Goal: Navigation & Orientation: Go to known website

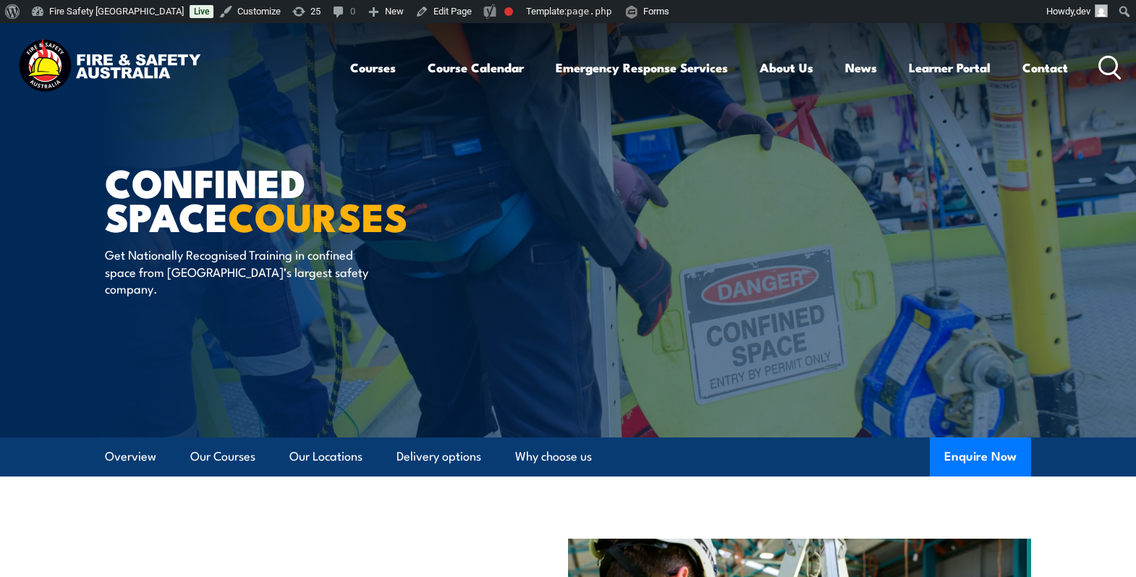
click at [124, 69] on img at bounding box center [109, 67] width 190 height 62
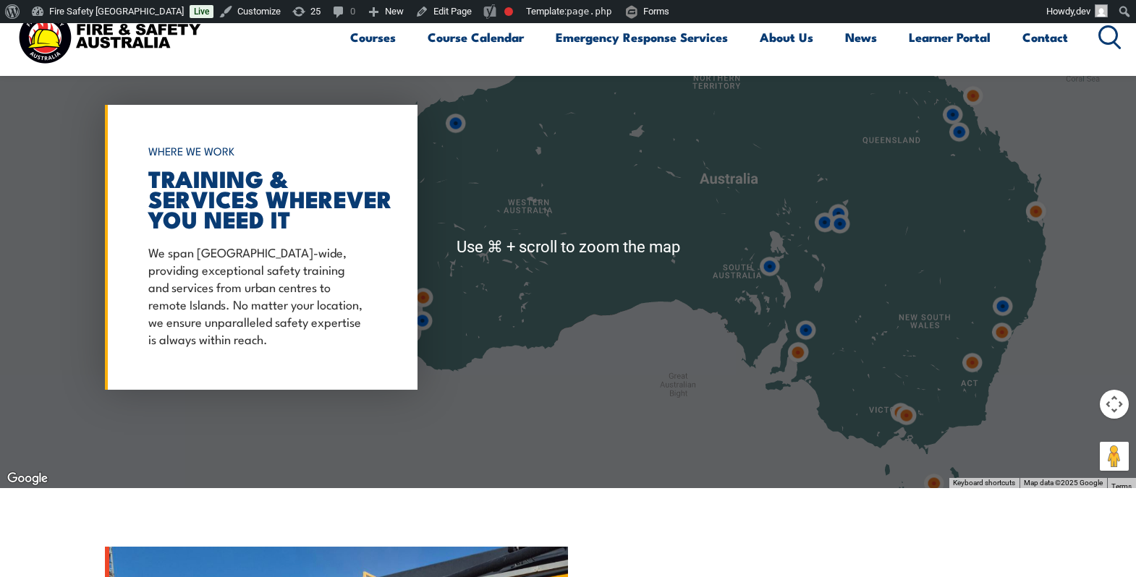
scroll to position [1118, 0]
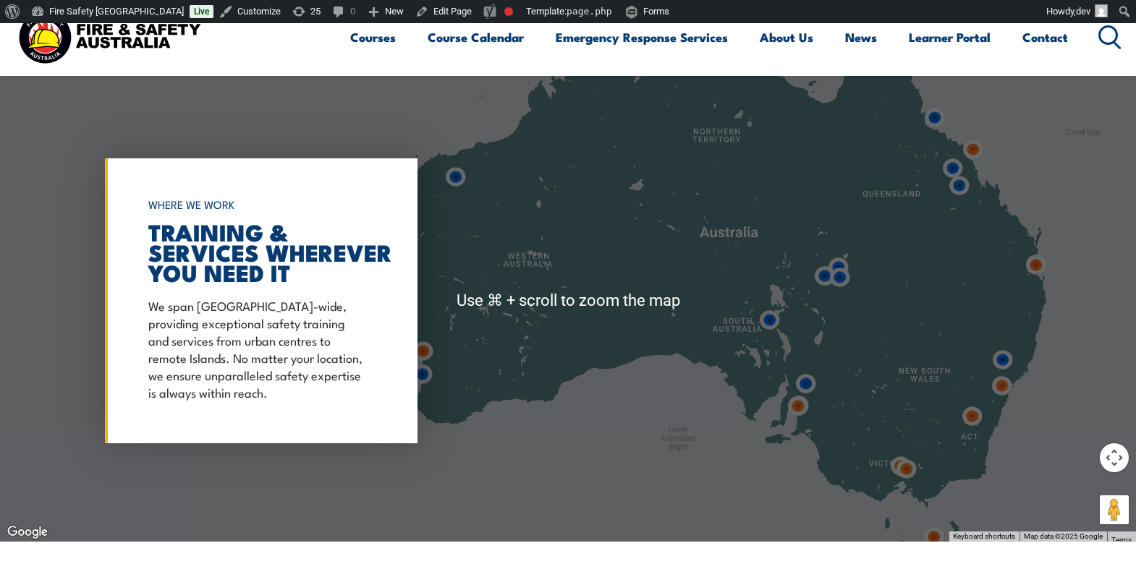
click at [789, 275] on div at bounding box center [568, 301] width 1136 height 482
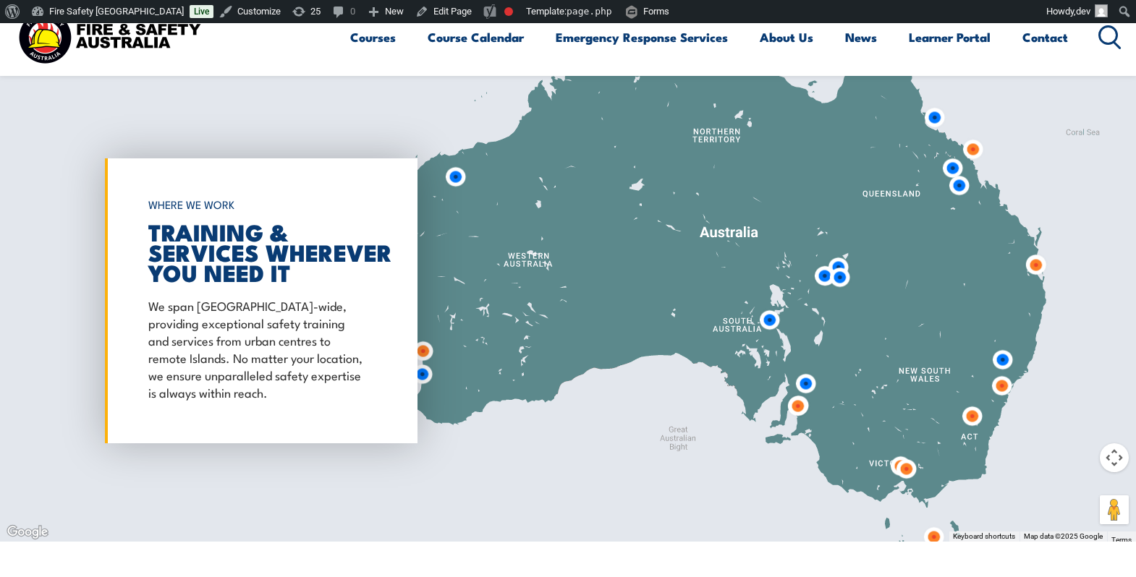
click at [870, 361] on div at bounding box center [568, 301] width 1136 height 482
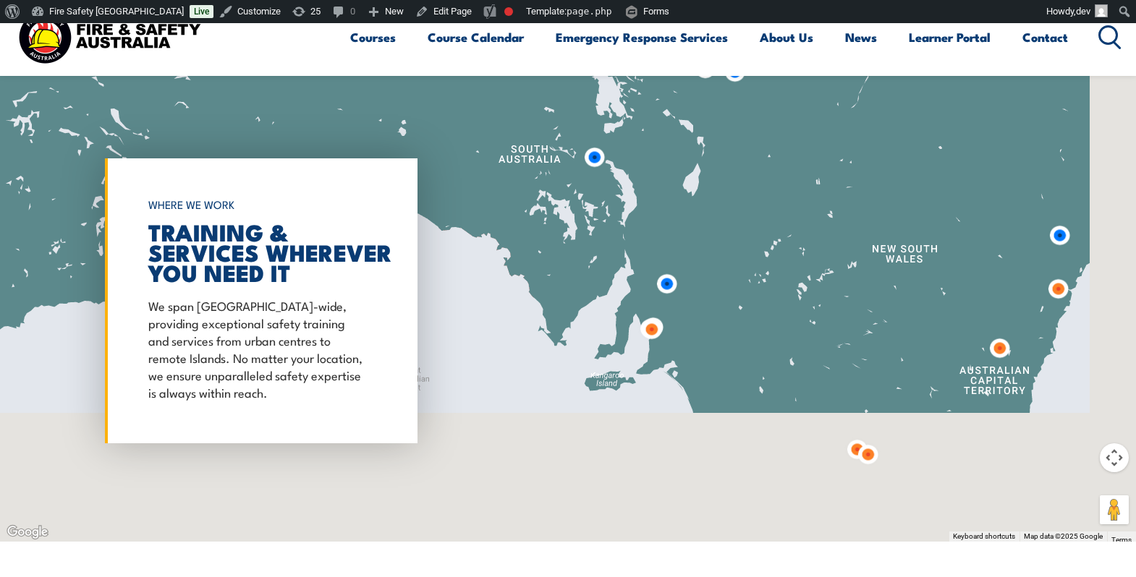
drag, startPoint x: 898, startPoint y: 392, endPoint x: 770, endPoint y: 153, distance: 271.5
click at [770, 155] on div at bounding box center [568, 301] width 1136 height 482
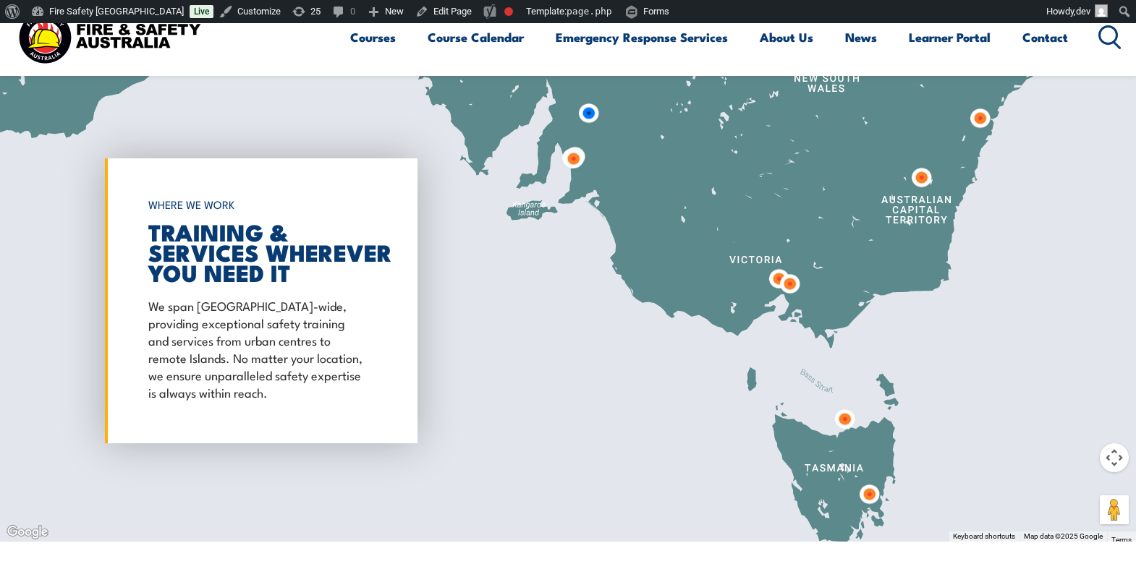
click at [768, 218] on div at bounding box center [568, 301] width 1136 height 482
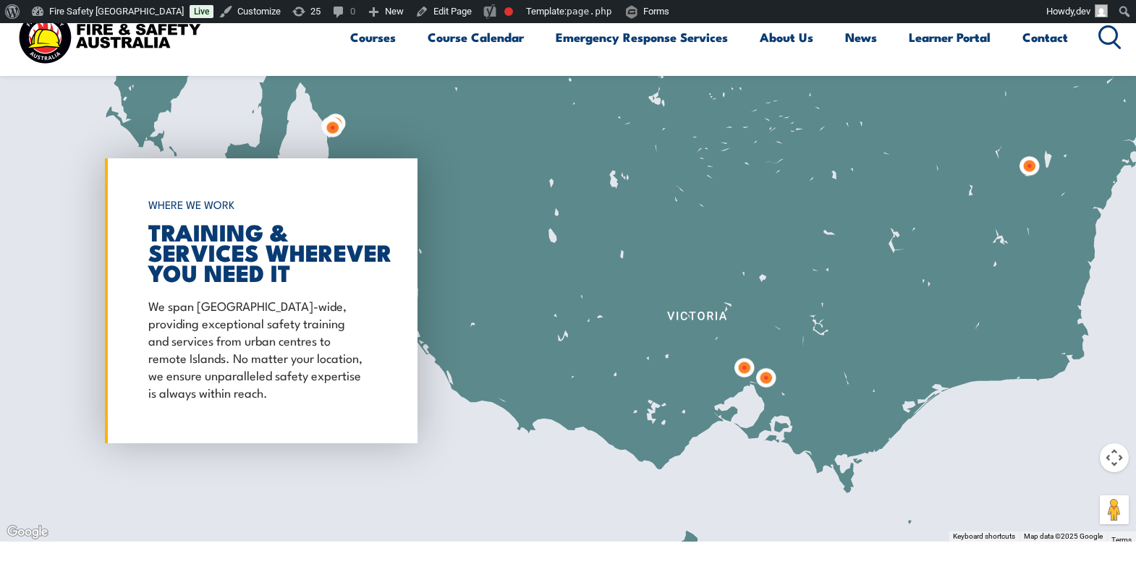
drag, startPoint x: 778, startPoint y: 200, endPoint x: 732, endPoint y: 213, distance: 48.3
click at [732, 213] on div at bounding box center [568, 301] width 1136 height 482
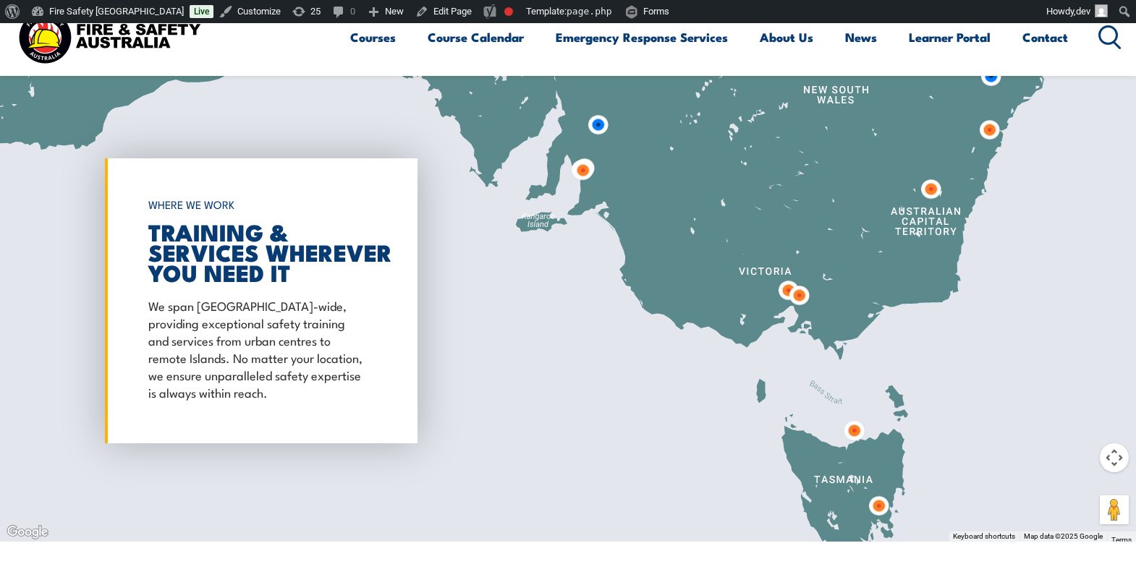
drag, startPoint x: 801, startPoint y: 201, endPoint x: 820, endPoint y: 207, distance: 19.7
click at [820, 207] on div at bounding box center [568, 301] width 1136 height 482
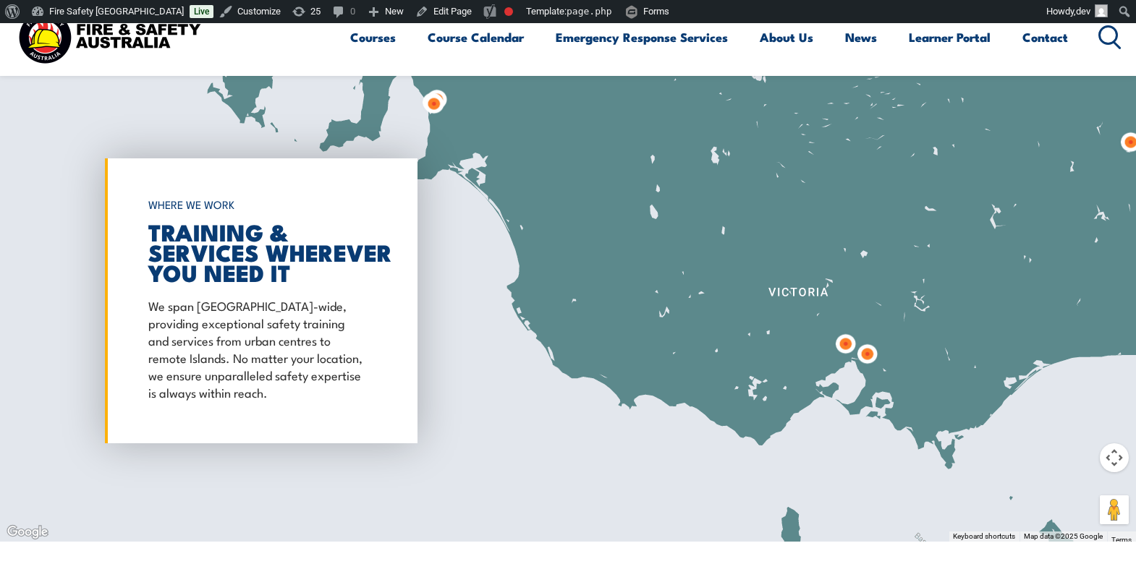
drag, startPoint x: 825, startPoint y: 239, endPoint x: 914, endPoint y: 193, distance: 100.9
click at [914, 193] on div at bounding box center [568, 301] width 1136 height 482
